Goal: Task Accomplishment & Management: Use online tool/utility

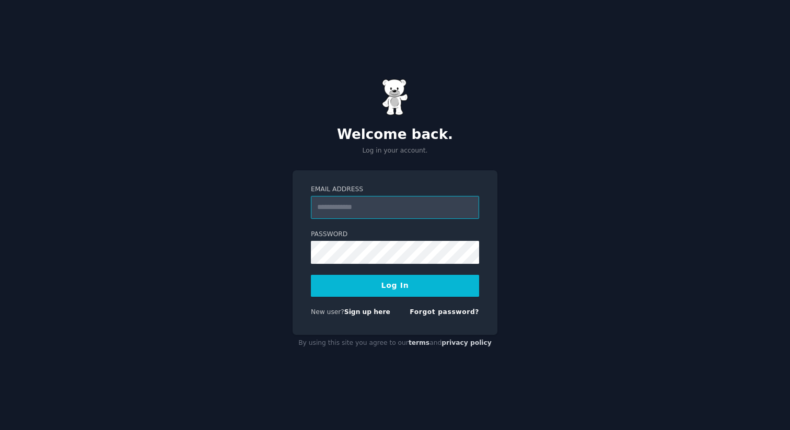
click at [396, 206] on input "Email Address" at bounding box center [395, 207] width 168 height 23
type input "**********"
click at [311, 275] on button "Log In" at bounding box center [395, 286] width 168 height 22
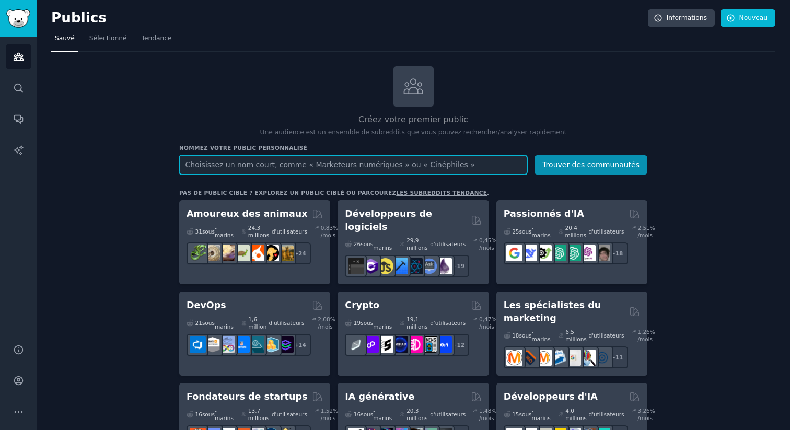
click at [288, 157] on input "text" at bounding box center [353, 164] width 348 height 19
type input "coach sportif"
click at [534, 155] on button "Trouver des communautés" at bounding box center [590, 164] width 113 height 19
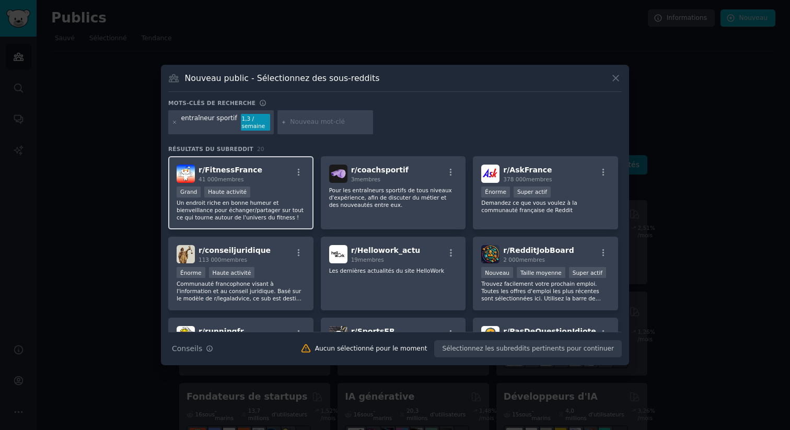
click at [278, 200] on p "Un endroit riche en bonne humeur et bienveillance pour échanger/partager sur to…" at bounding box center [241, 210] width 129 height 22
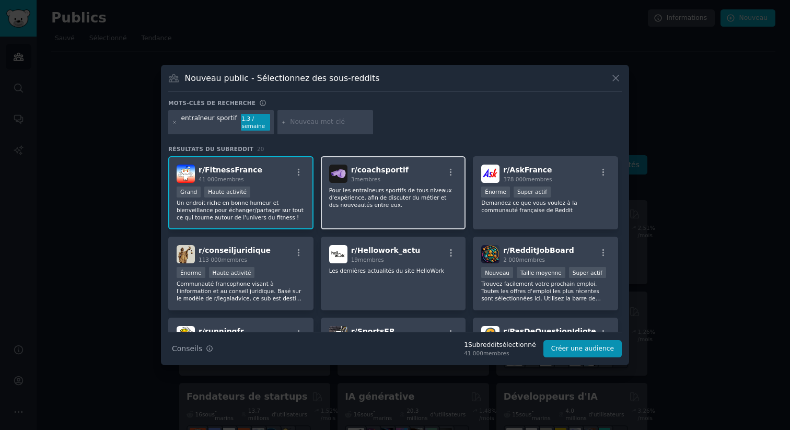
click at [395, 192] on font "Pour les entraîneurs sportifs de tous niveaux d'expérience, afin de discuter du…" at bounding box center [390, 197] width 123 height 21
click at [386, 185] on div "r/ coachsportif 3 membres Pour les entraîneurs sportifs de tous niveaux d'expér…" at bounding box center [393, 193] width 145 height 74
click at [332, 127] on div at bounding box center [325, 122] width 96 height 24
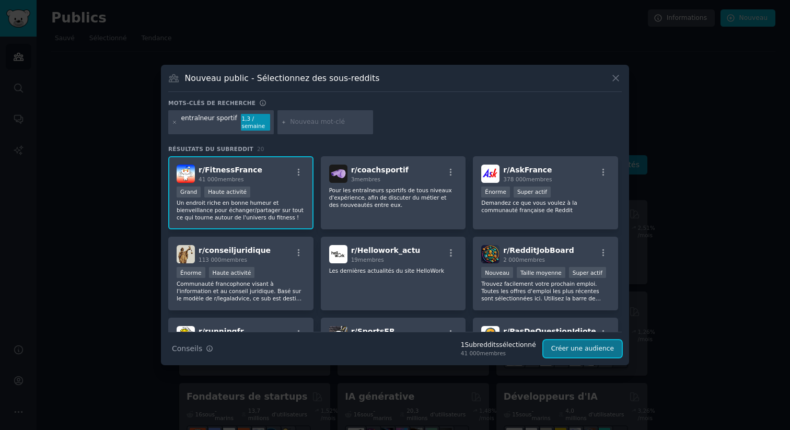
click at [576, 340] on button "Créer une audience" at bounding box center [582, 349] width 78 height 18
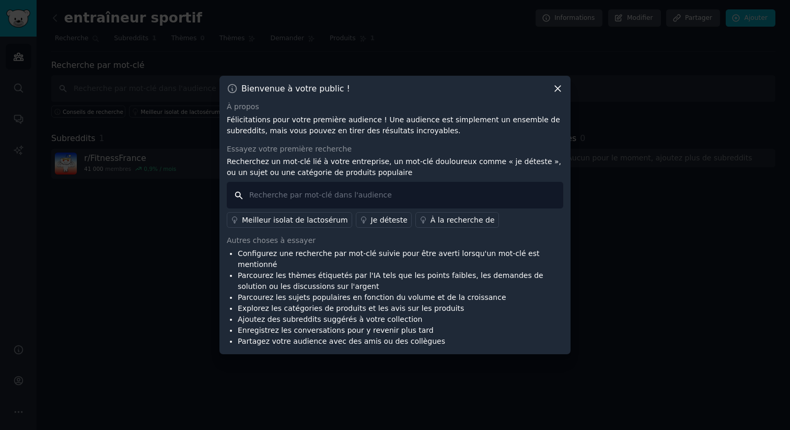
click at [334, 200] on input "text" at bounding box center [395, 195] width 336 height 27
click at [381, 224] on font "Je déteste" at bounding box center [389, 220] width 37 height 8
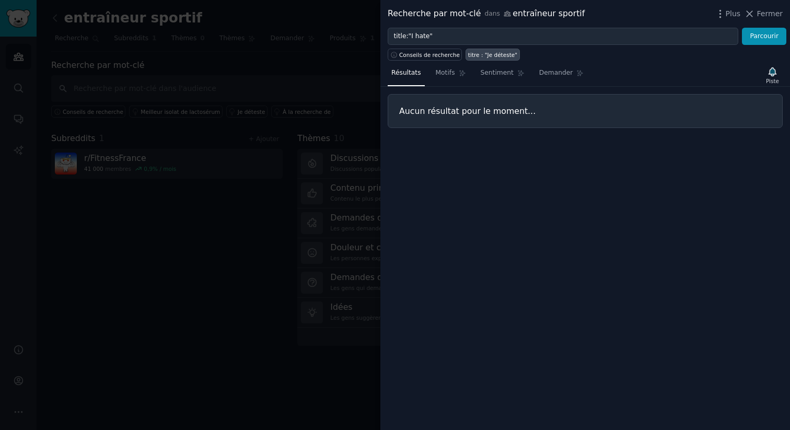
click at [461, 123] on div "Aucun résultat pour le moment..." at bounding box center [585, 111] width 395 height 34
click at [452, 81] on link "Motifs" at bounding box center [451, 75] width 38 height 21
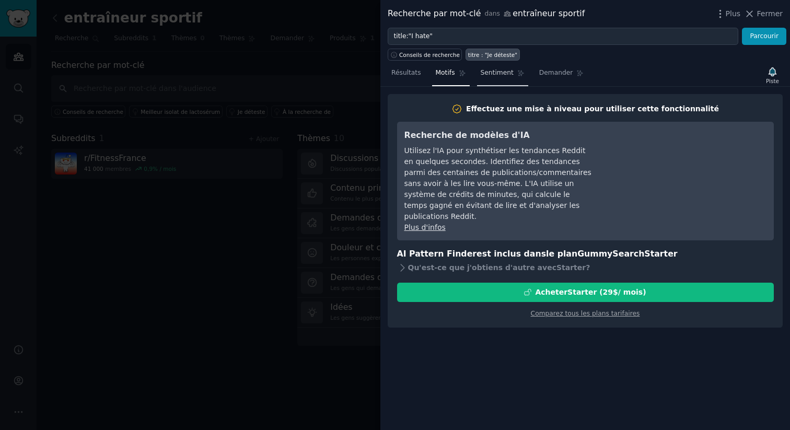
click at [499, 75] on font "Sentiment" at bounding box center [497, 72] width 33 height 7
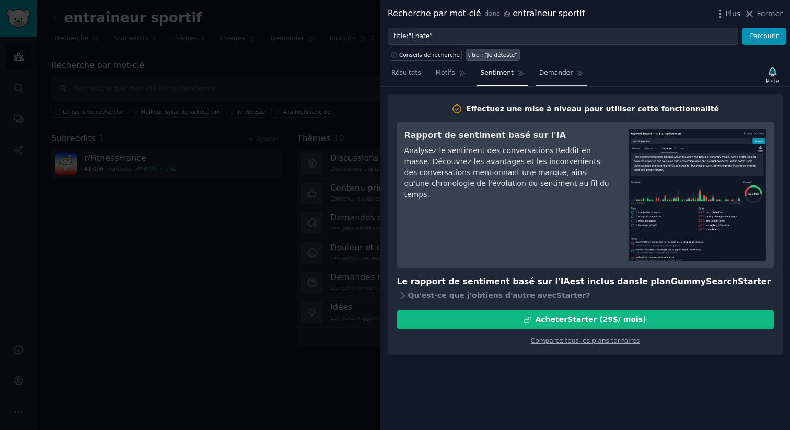
click at [554, 78] on link "Demander" at bounding box center [561, 75] width 52 height 21
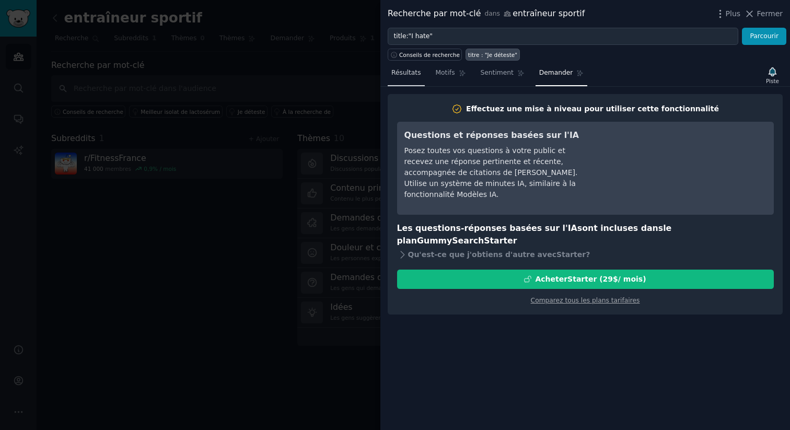
click at [408, 77] on span "Résultats" at bounding box center [406, 72] width 30 height 9
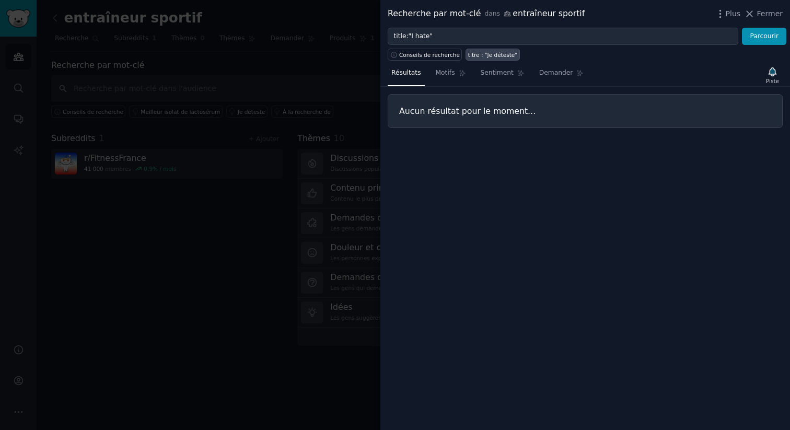
click at [475, 109] on font "Aucun résultat pour le moment..." at bounding box center [467, 111] width 136 height 10
click at [719, 124] on div "Aucun résultat pour le moment..." at bounding box center [585, 111] width 395 height 34
